Goal: Transaction & Acquisition: Obtain resource

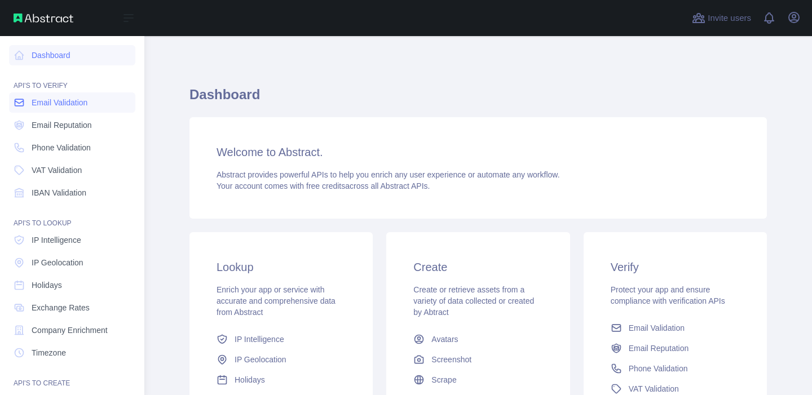
click at [87, 105] on span "Email Validation" at bounding box center [60, 102] width 56 height 11
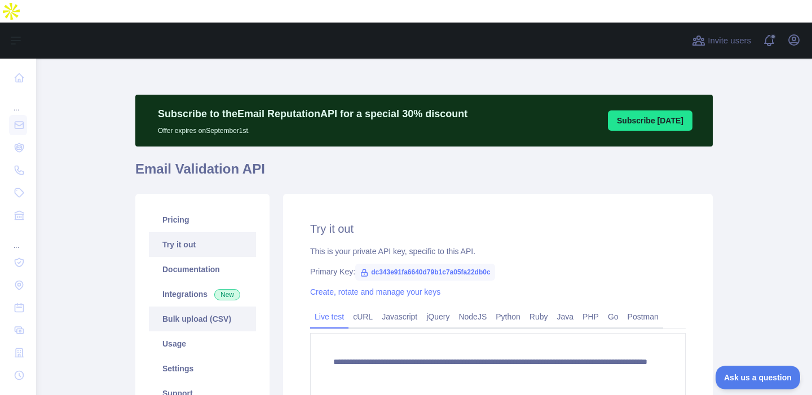
click at [205, 307] on link "Bulk upload (CSV)" at bounding box center [202, 319] width 107 height 25
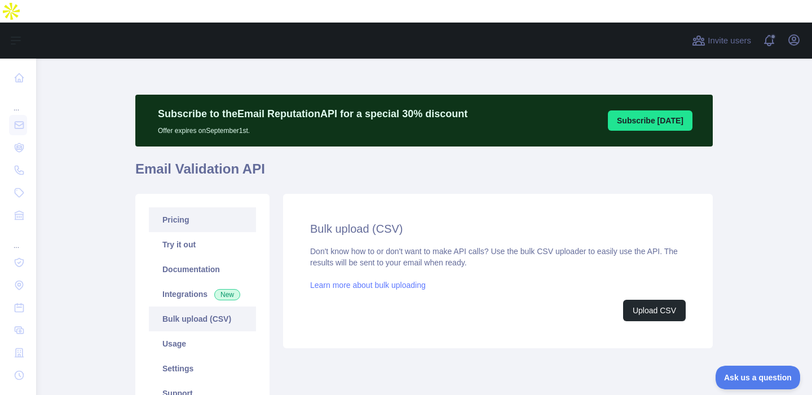
click at [197, 207] on link "Pricing" at bounding box center [202, 219] width 107 height 25
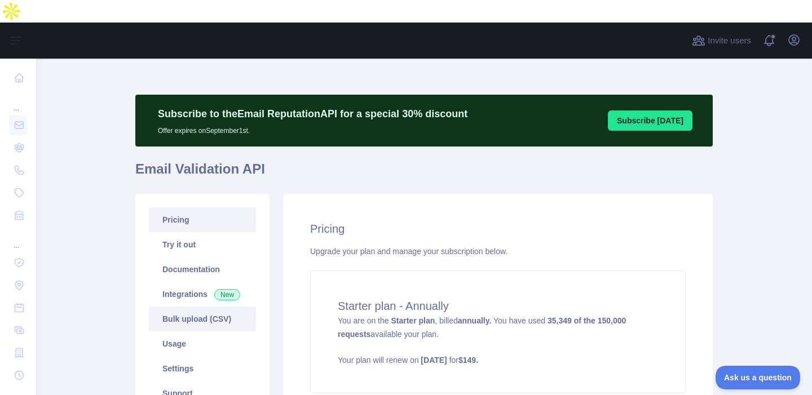
click at [183, 307] on link "Bulk upload (CSV)" at bounding box center [202, 319] width 107 height 25
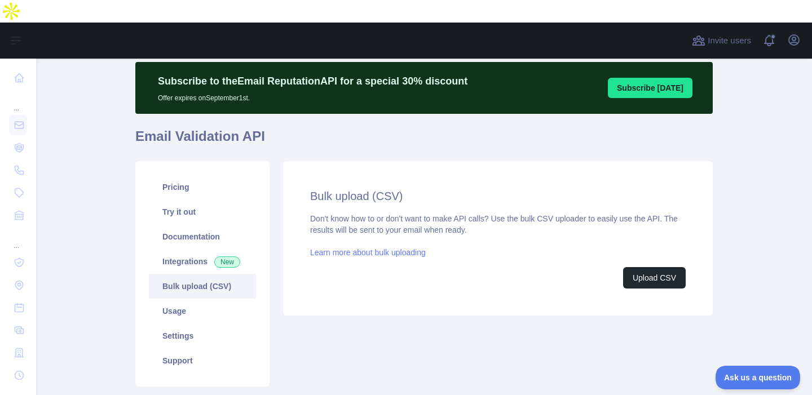
scroll to position [36, 0]
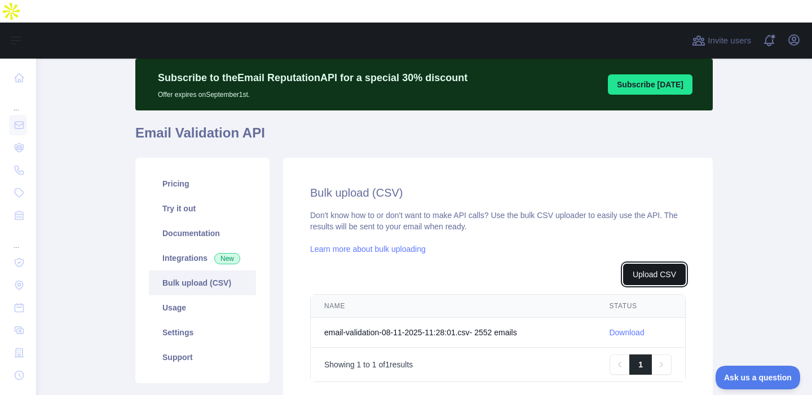
click at [666, 264] on button "Upload CSV" at bounding box center [654, 274] width 63 height 21
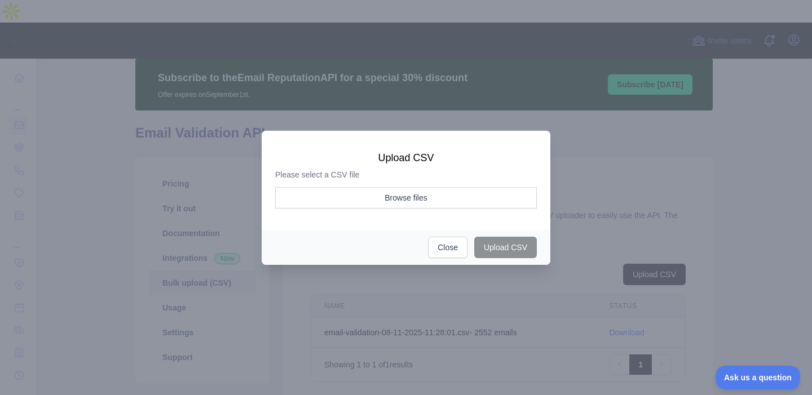
click at [404, 209] on aside "Browse files" at bounding box center [406, 201] width 262 height 28
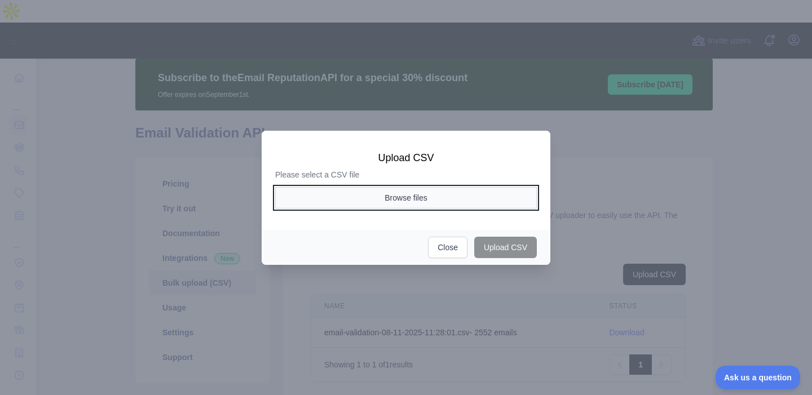
click at [385, 198] on button "Browse files" at bounding box center [406, 197] width 262 height 21
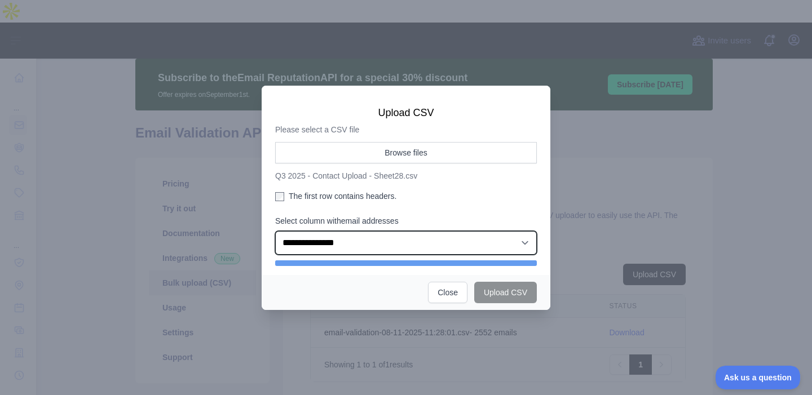
click at [337, 241] on select "**********" at bounding box center [406, 243] width 262 height 24
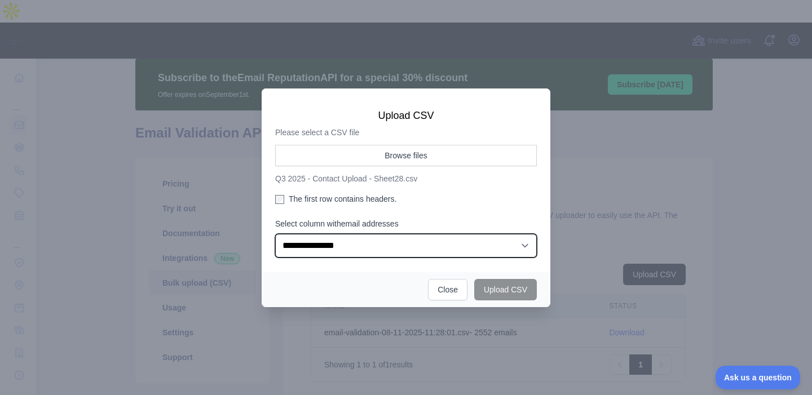
select select "*"
click at [275, 234] on select "**********" at bounding box center [406, 246] width 262 height 24
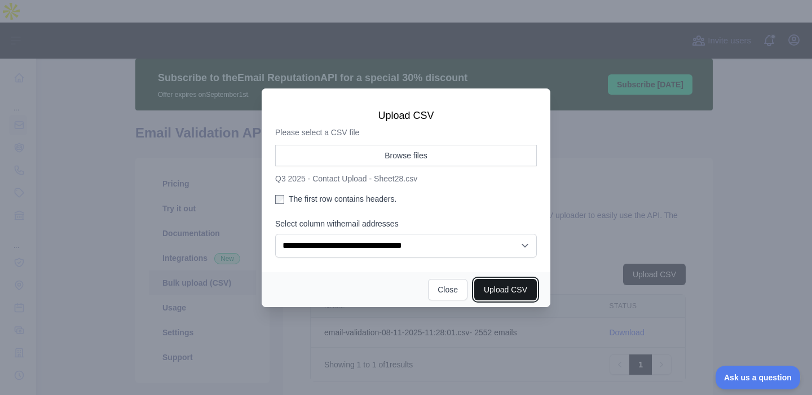
click at [510, 288] on button "Upload CSV" at bounding box center [505, 289] width 63 height 21
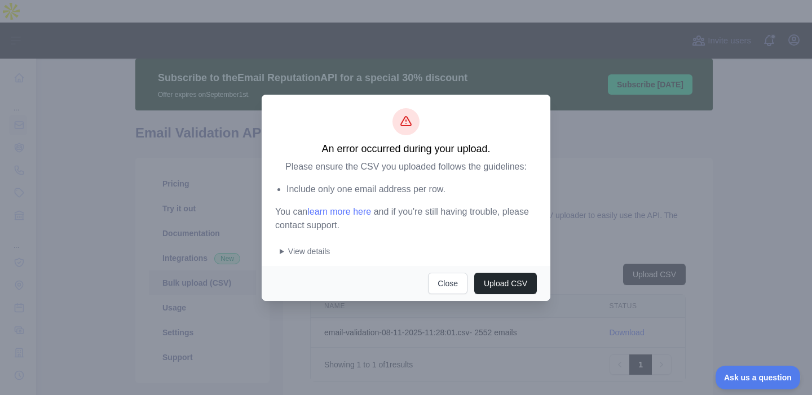
click at [307, 255] on summary "View details" at bounding box center [408, 251] width 257 height 11
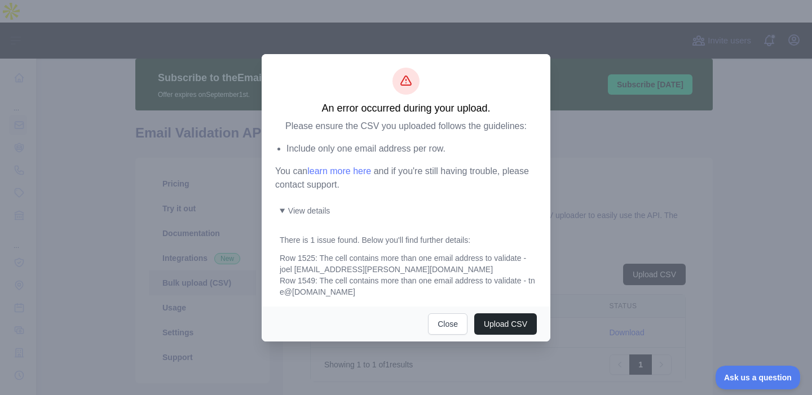
click at [283, 270] on div "Row 1525: The cell contains more than one email address to validate - joel delo…" at bounding box center [408, 275] width 257 height 45
copy div "joel delos.reyes@broad-path.com"
drag, startPoint x: 281, startPoint y: 291, endPoint x: 371, endPoint y: 291, distance: 90.2
click at [371, 291] on div "Row 1525: The cell contains more than one email address to validate - joel delo…" at bounding box center [408, 275] width 257 height 45
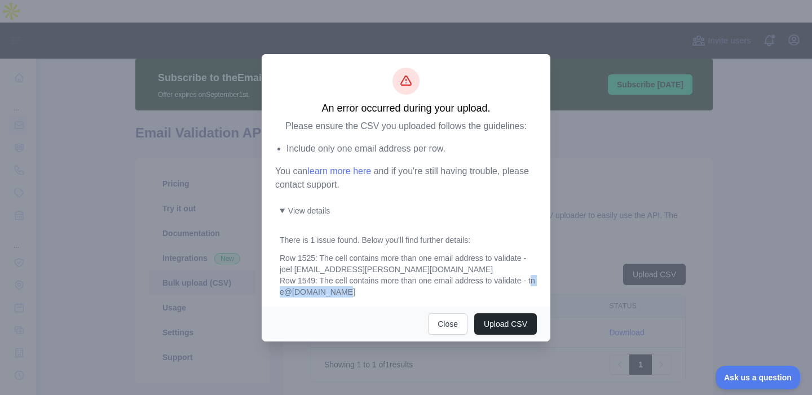
copy div "n e@care-one.com"
click at [445, 321] on button "Close" at bounding box center [447, 323] width 39 height 21
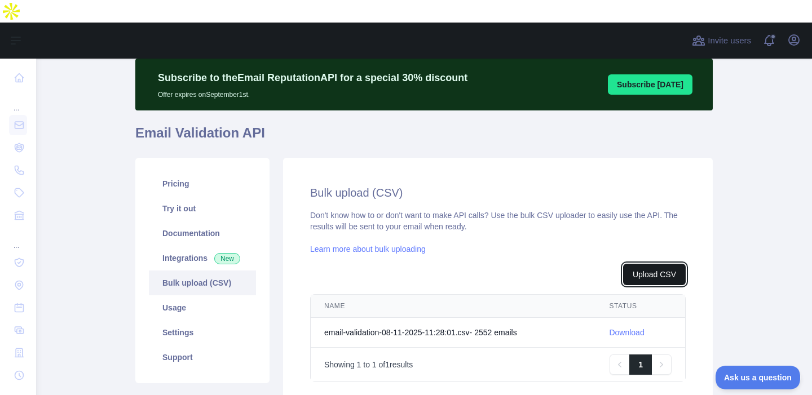
click at [652, 264] on button "Upload CSV" at bounding box center [654, 274] width 63 height 21
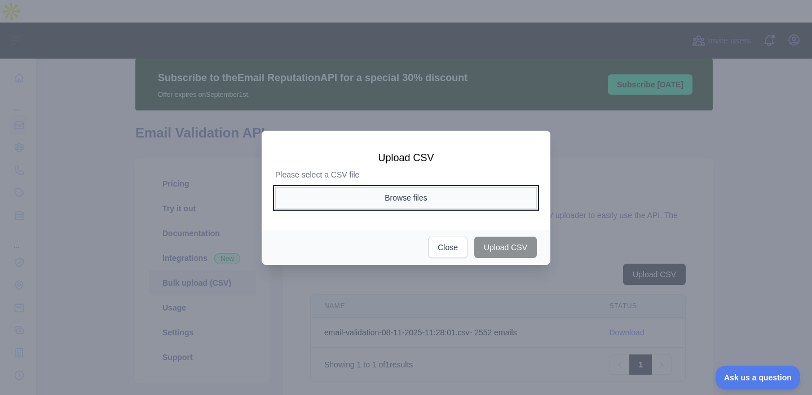
click at [412, 197] on button "Browse files" at bounding box center [406, 197] width 262 height 21
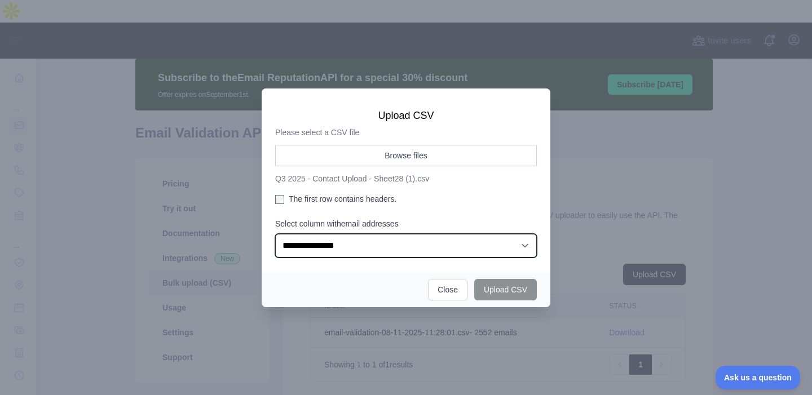
click at [425, 246] on select "**********" at bounding box center [406, 246] width 262 height 24
click at [275, 234] on select "**********" at bounding box center [406, 246] width 262 height 24
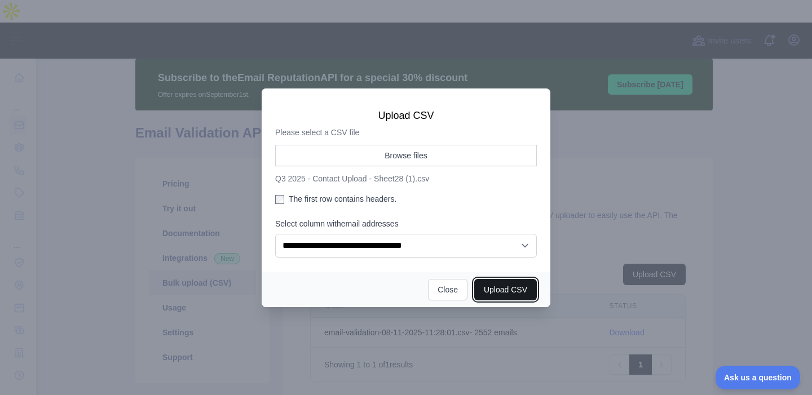
click at [490, 284] on button "Upload CSV" at bounding box center [505, 289] width 63 height 21
select select "**"
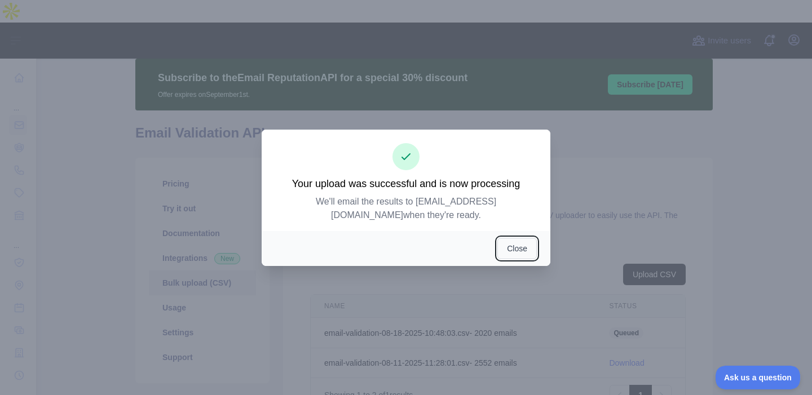
click at [510, 245] on button "Close" at bounding box center [516, 248] width 39 height 21
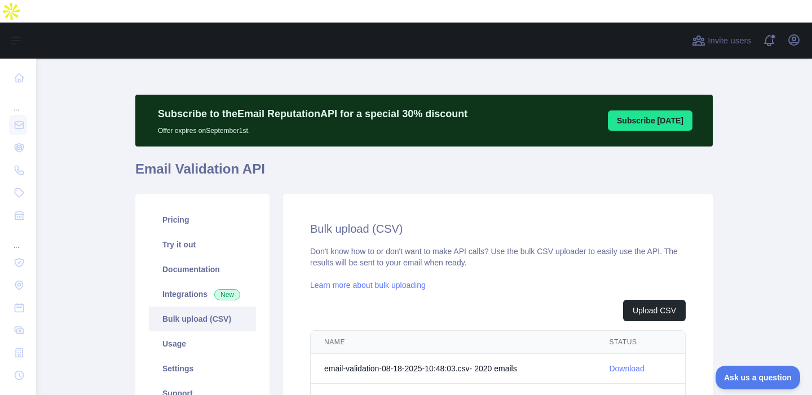
click at [634, 364] on link "Download" at bounding box center [626, 368] width 35 height 9
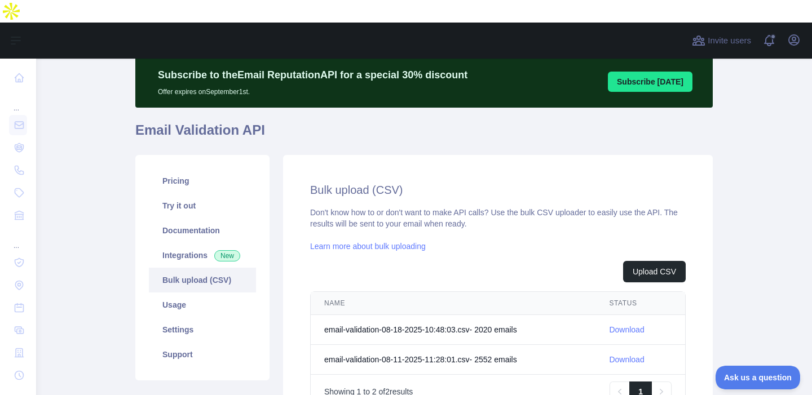
scroll to position [47, 0]
